Goal: Task Accomplishment & Management: Manage account settings

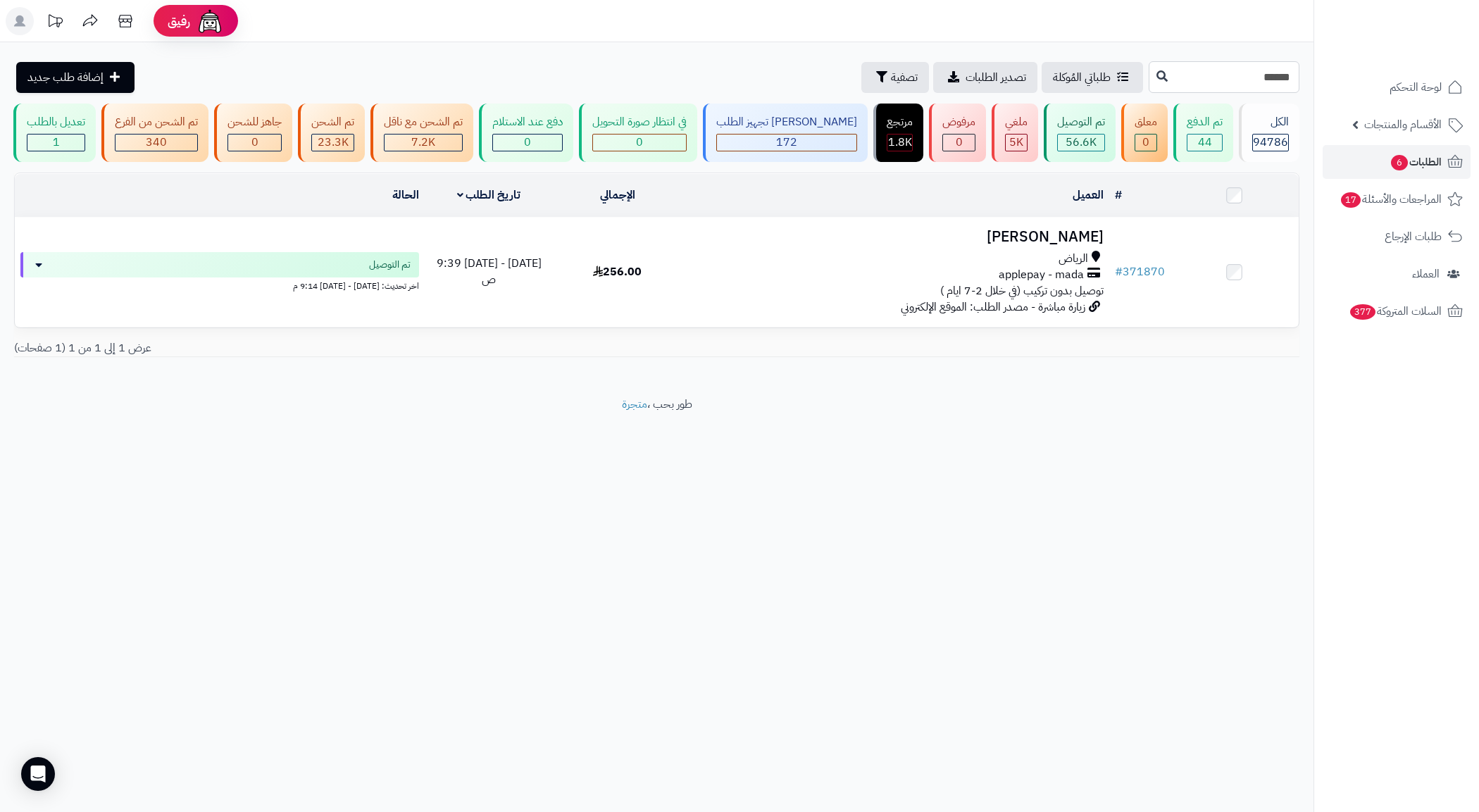
click at [897, 78] on input "******" at bounding box center [1224, 77] width 151 height 32
paste input "text"
type input "******"
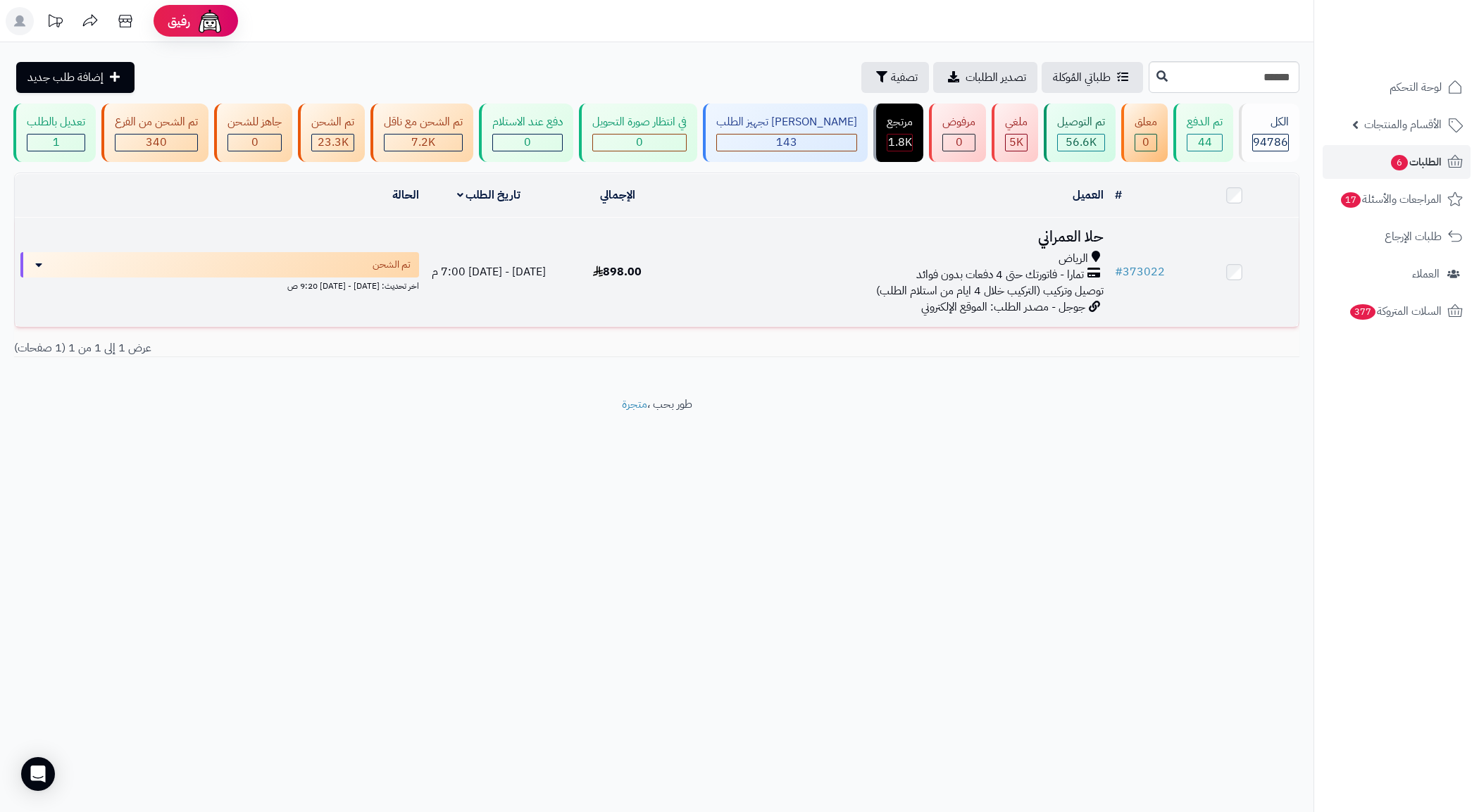
click at [849, 267] on div "الرياض" at bounding box center [895, 259] width 416 height 16
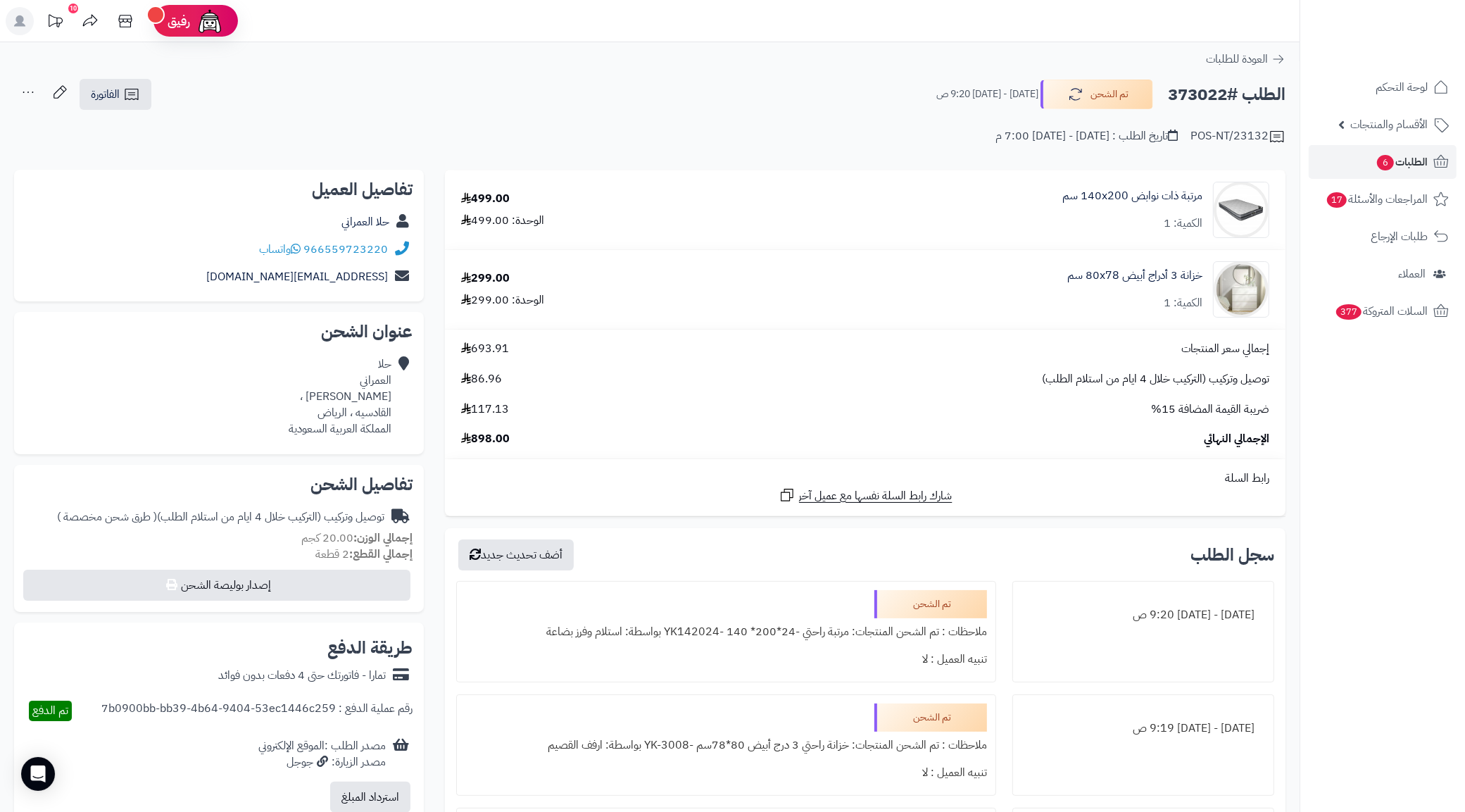
click at [1187, 99] on h2 "الطلب #373022" at bounding box center [1226, 95] width 118 height 29
click at [1187, 97] on h2 "الطلب #373022" at bounding box center [1226, 95] width 118 height 29
copy h2 "373022"
click at [342, 410] on div "حلا العمراني إبراهيم الهلالي ، القادسيه ، الرياض المملكة العربية السعودية" at bounding box center [340, 397] width 102 height 80
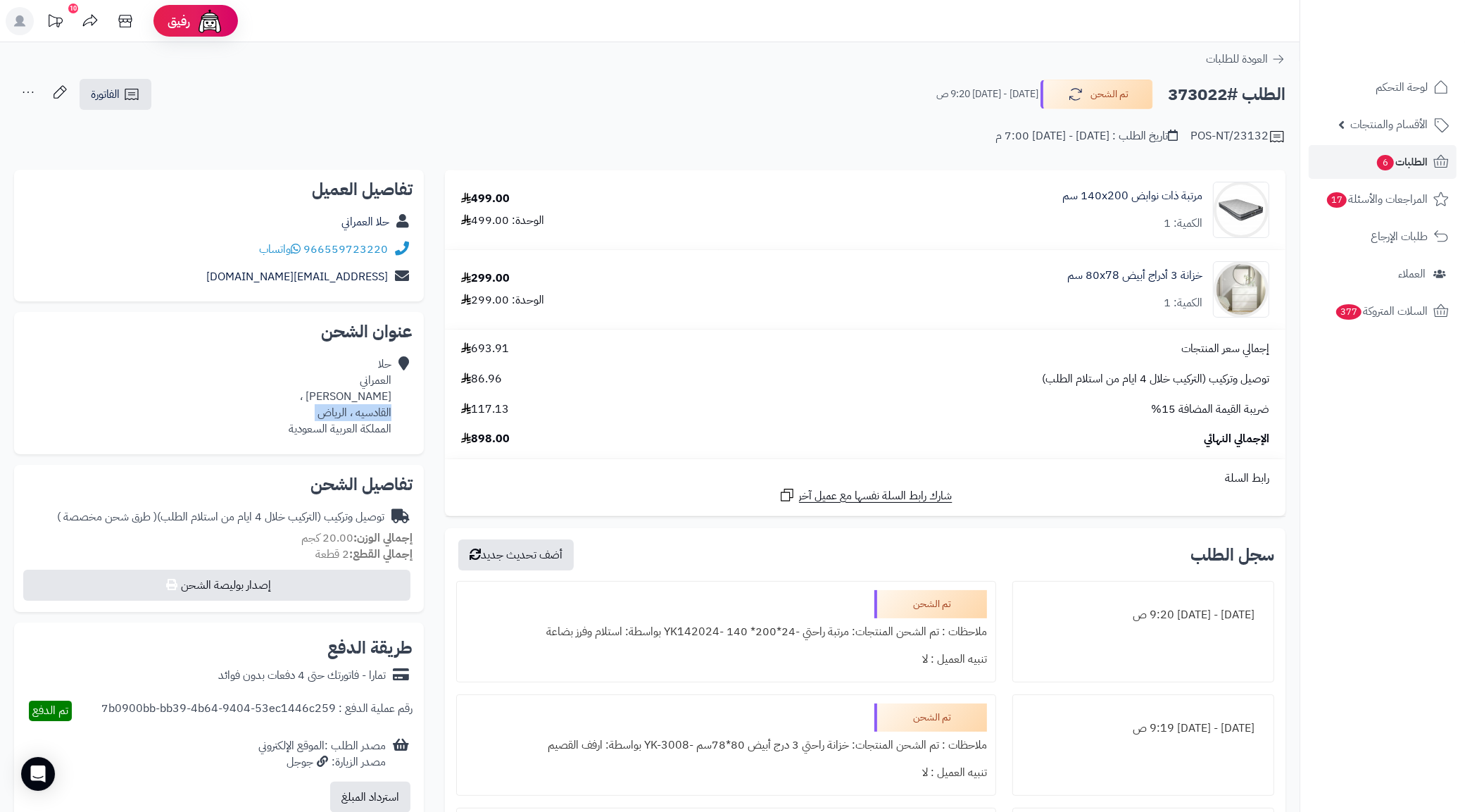
click at [342, 410] on div "حلا العمراني إبراهيم الهلالي ، القادسيه ، الرياض المملكة العربية السعودية" at bounding box center [340, 397] width 102 height 80
copy div "القادسيه ، الرياض"
click at [123, 91] on icon at bounding box center [132, 94] width 16 height 16
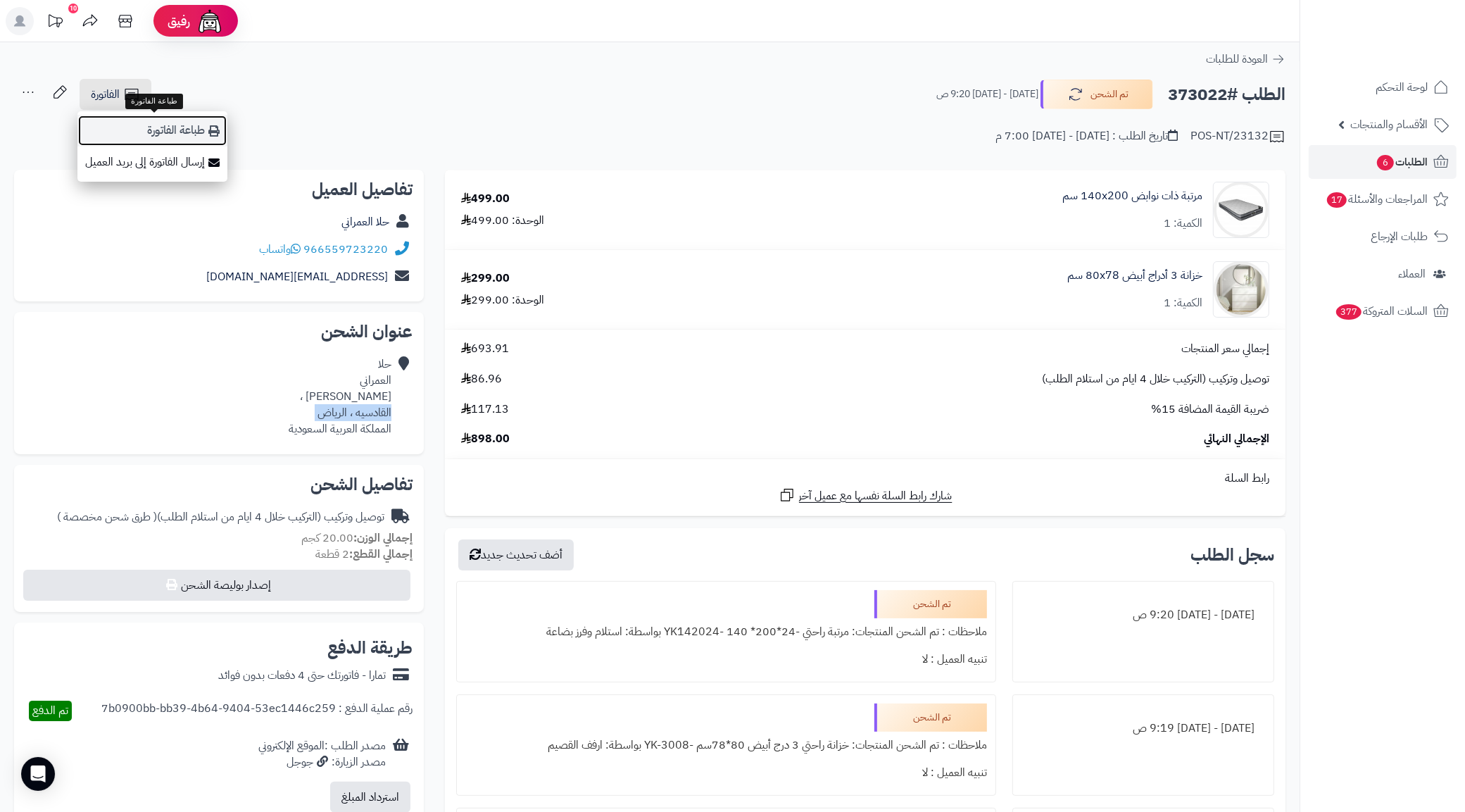
click at [185, 143] on link "طباعة الفاتورة" at bounding box center [153, 130] width 150 height 32
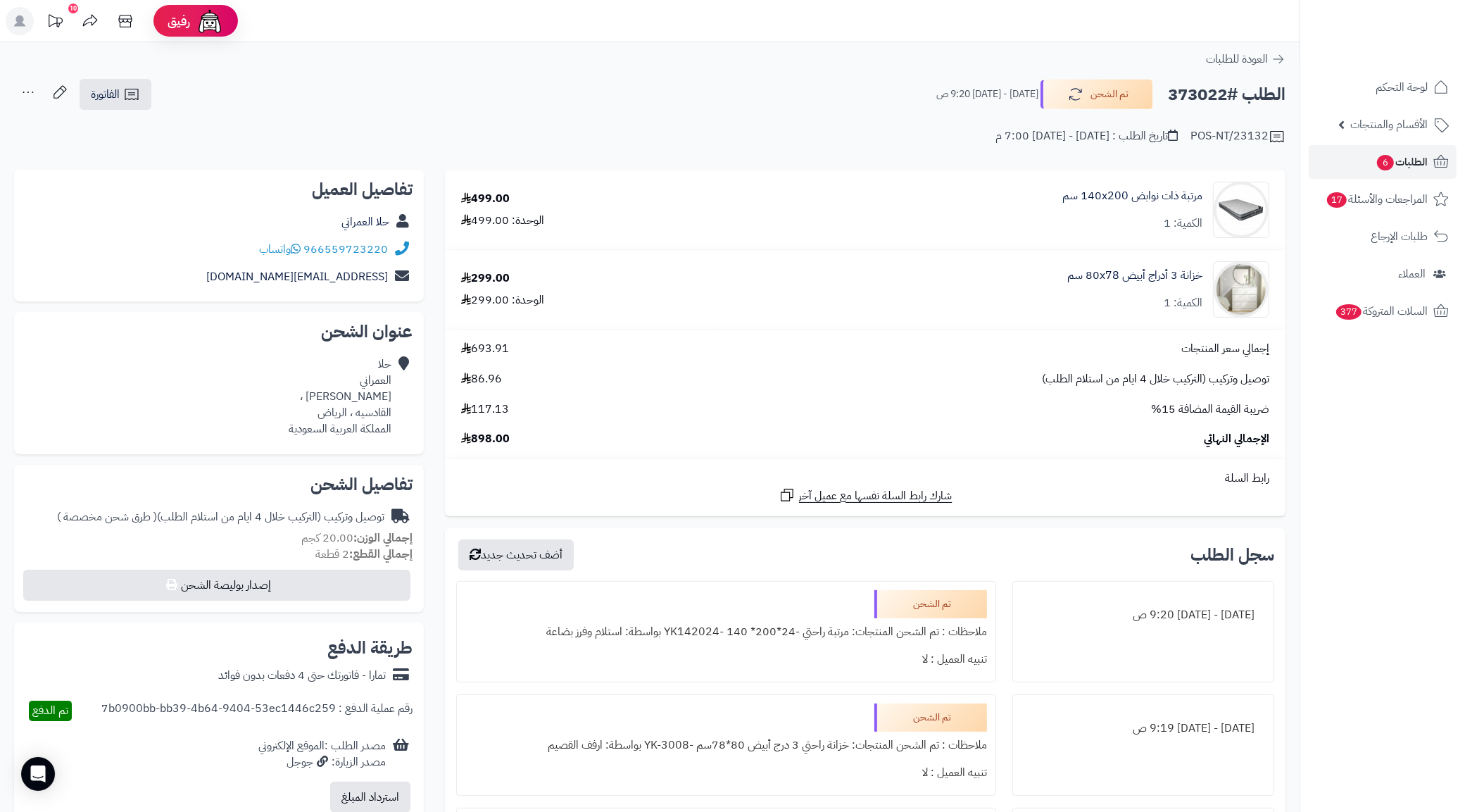
click at [1183, 100] on h2 "الطلب #373022" at bounding box center [1226, 95] width 118 height 29
copy h2 "373022"
click at [1395, 173] on link "الطلبات 6" at bounding box center [1383, 162] width 148 height 34
click at [1363, 166] on link "الطلبات 6" at bounding box center [1383, 162] width 148 height 34
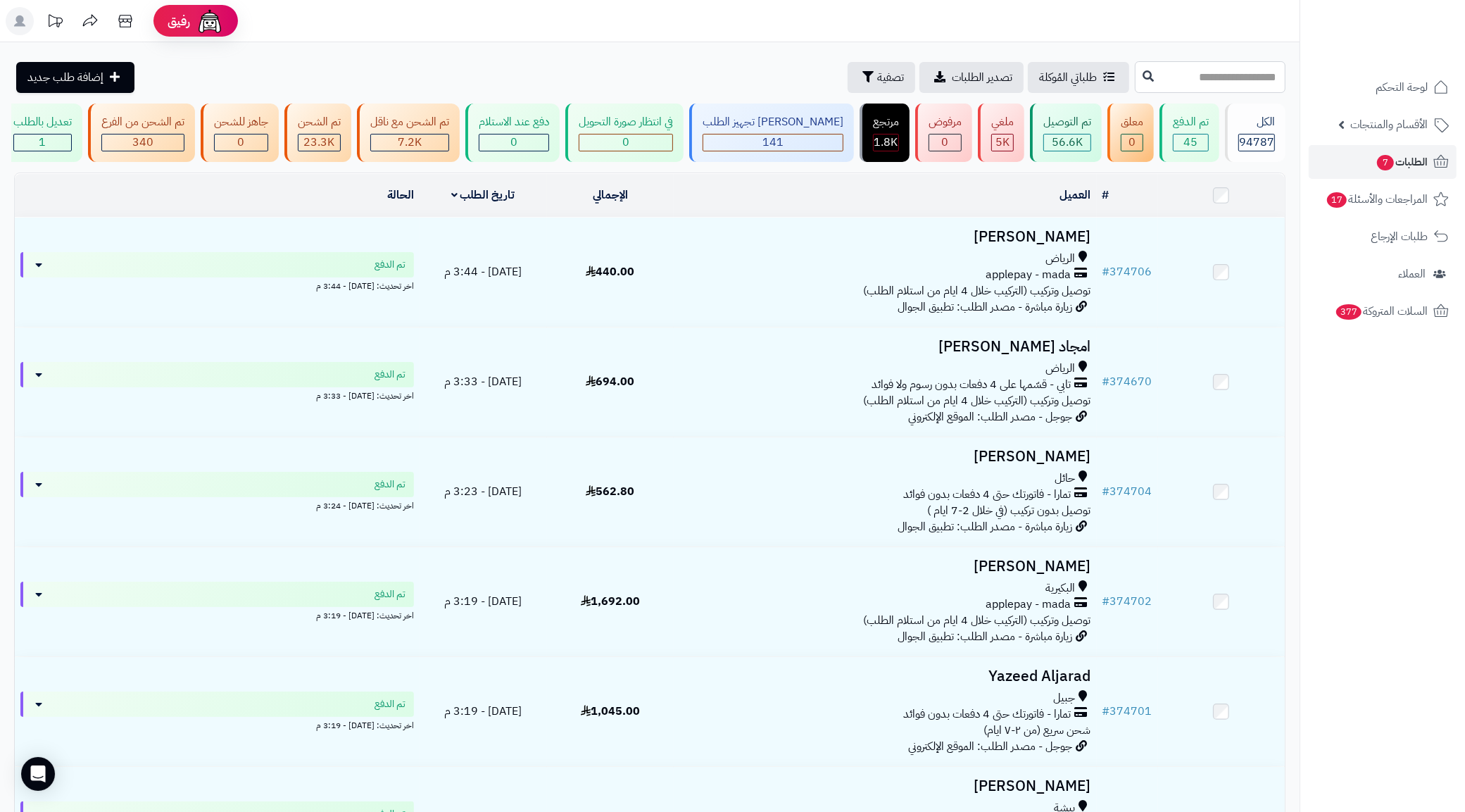
click at [1248, 86] on input "text" at bounding box center [1210, 77] width 151 height 32
paste input "******"
type input "******"
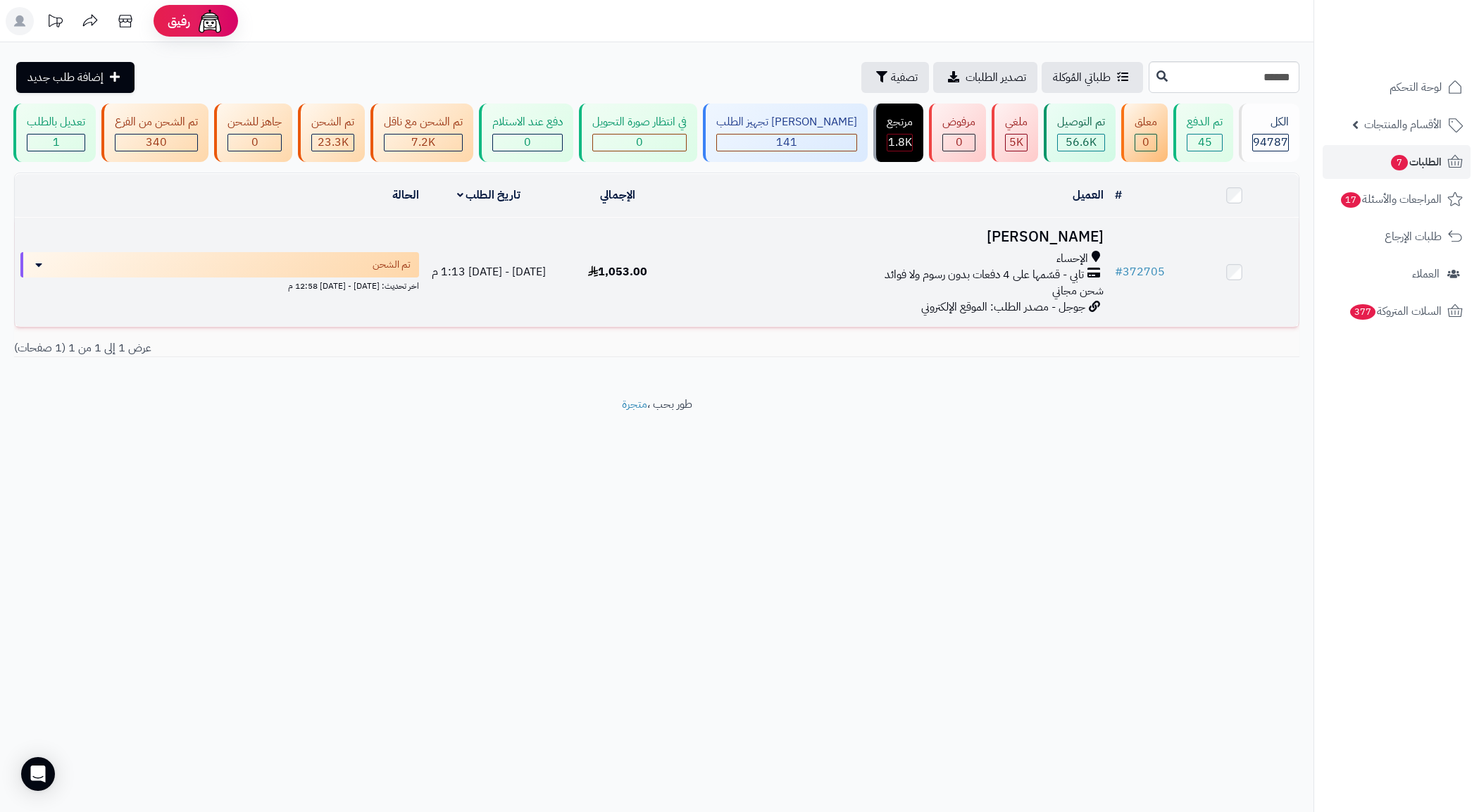
click at [889, 283] on span "تابي - قسّمها على 4 دفعات بدون رسوم ولا فوائد" at bounding box center [984, 275] width 199 height 16
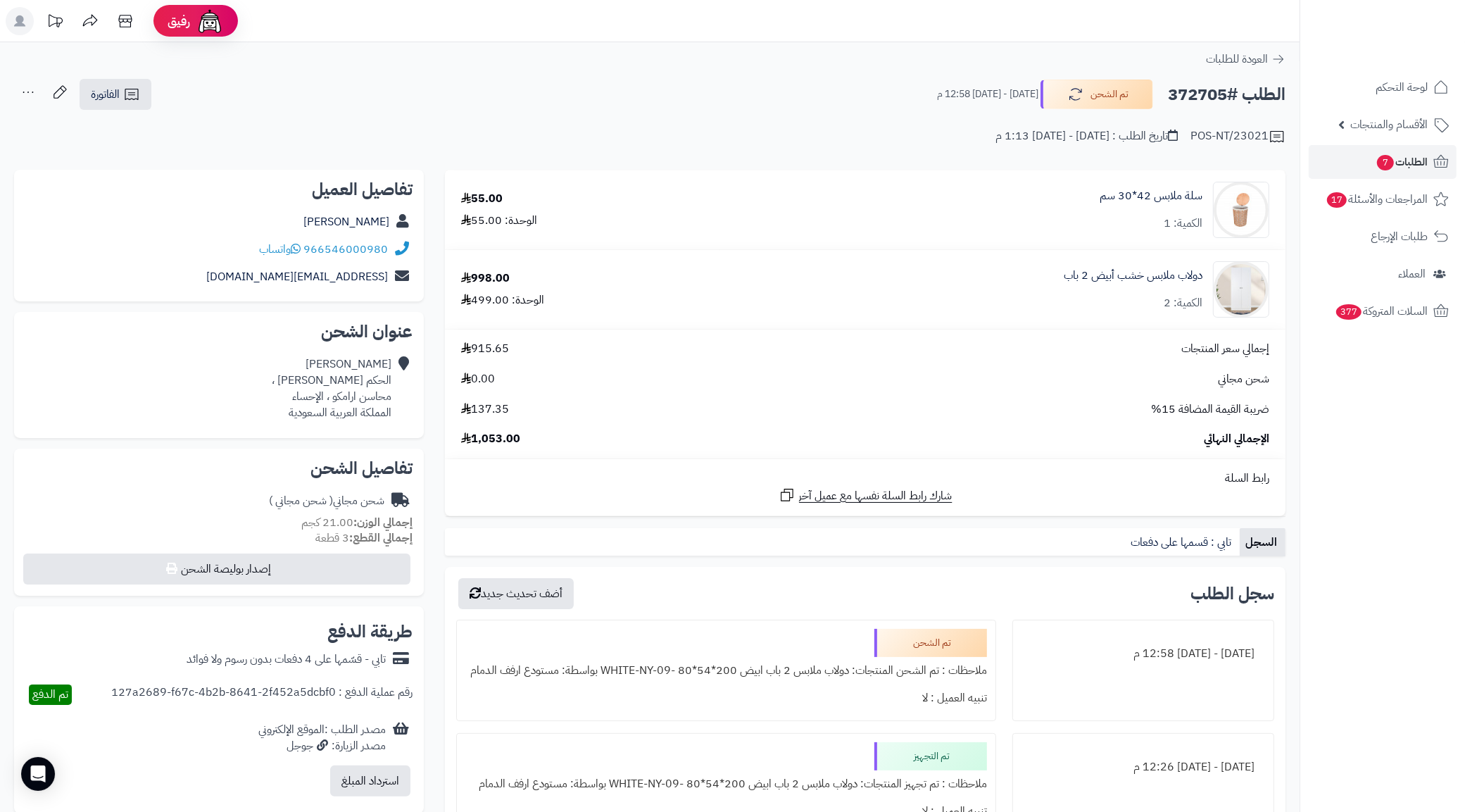
click at [241, 250] on div "966546000980 واتساب" at bounding box center [219, 250] width 387 height 27
copy div "966546000980 واتساب"
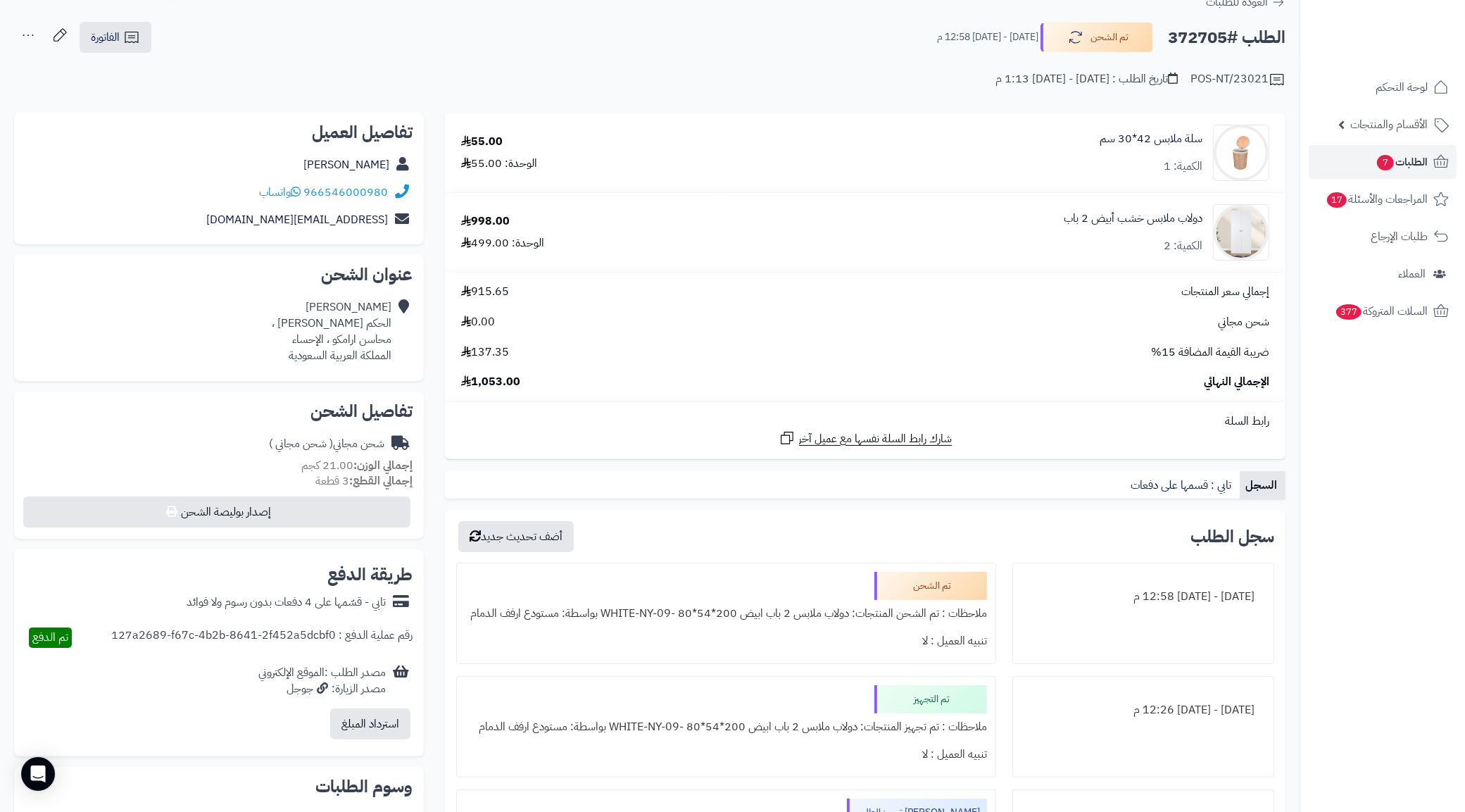
scroll to position [88, 0]
